Goal: Task Accomplishment & Management: Manage account settings

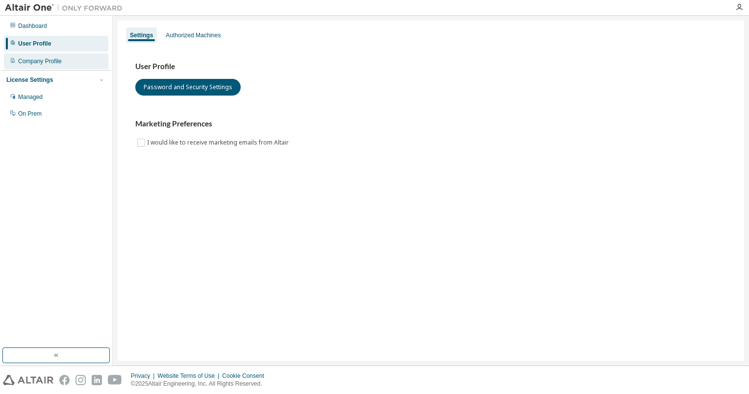
click at [47, 67] on div "Company Profile" at bounding box center [56, 61] width 104 height 16
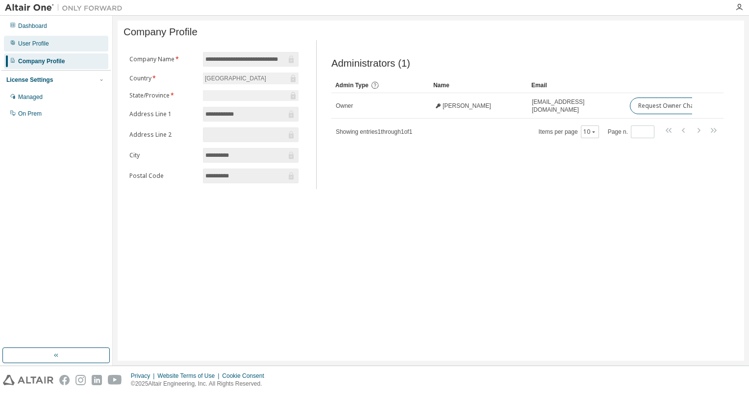
click at [37, 41] on div "User Profile" at bounding box center [33, 44] width 31 height 8
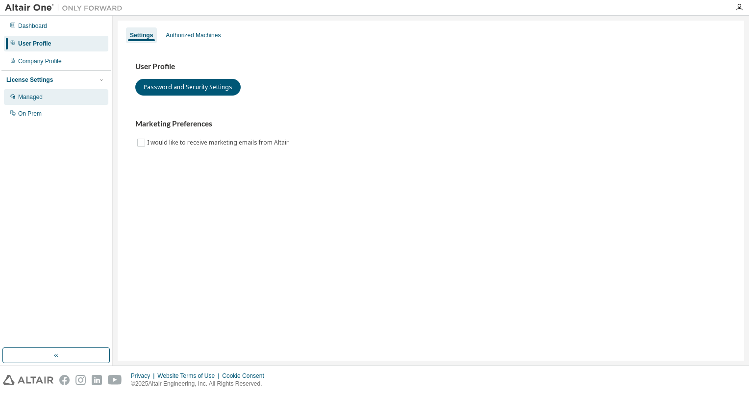
click at [41, 97] on div "Managed" at bounding box center [30, 97] width 25 height 8
